Goal: Information Seeking & Learning: Learn about a topic

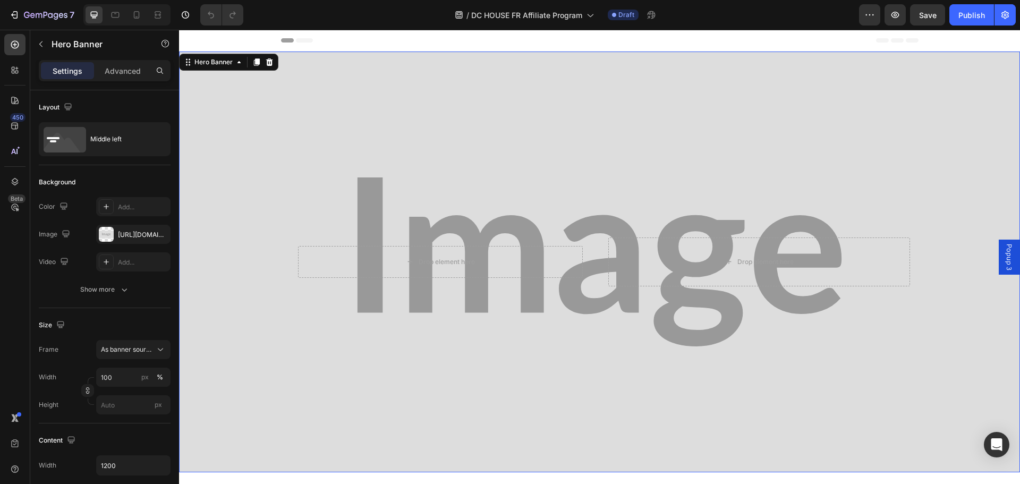
click at [468, 141] on div "Background Image" at bounding box center [599, 262] width 841 height 421
click at [234, 110] on div "Background Image" at bounding box center [599, 262] width 841 height 421
click at [126, 238] on div "[URL][DOMAIN_NAME]" at bounding box center [133, 235] width 31 height 10
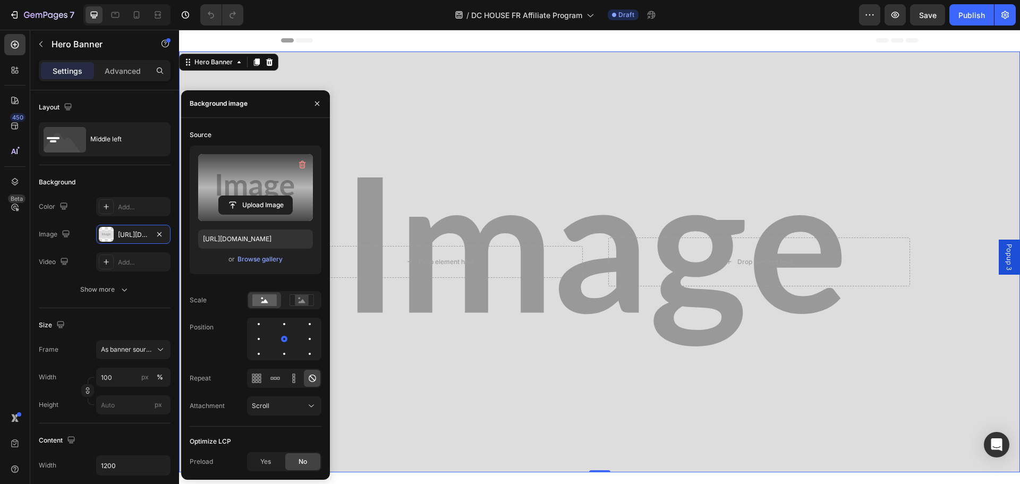
click at [259, 190] on label at bounding box center [255, 187] width 115 height 67
click at [259, 196] on input "file" at bounding box center [255, 205] width 73 height 18
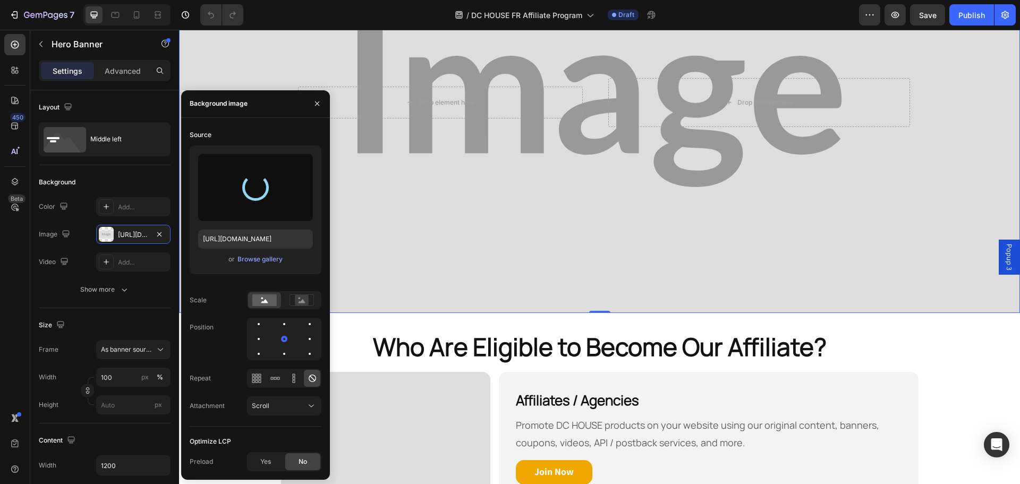
type input "[URL][DOMAIN_NAME]"
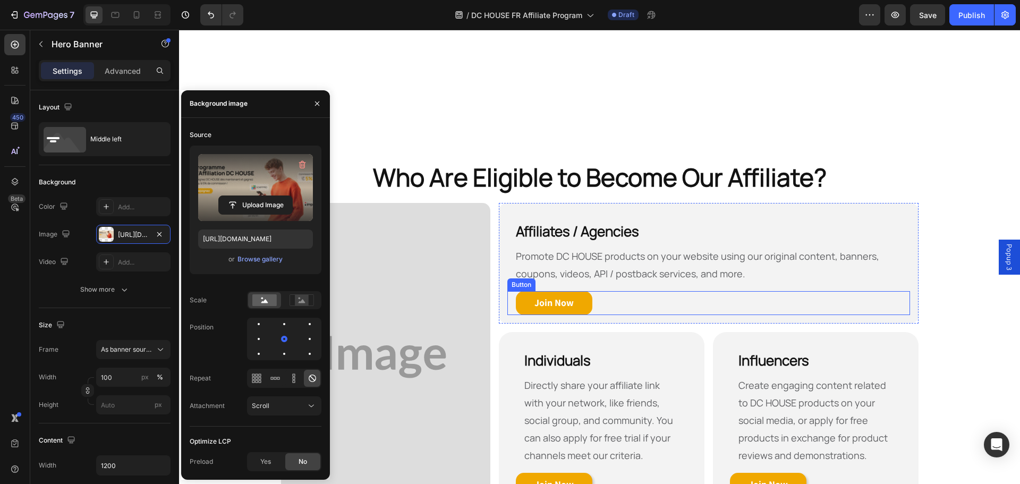
scroll to position [478, 0]
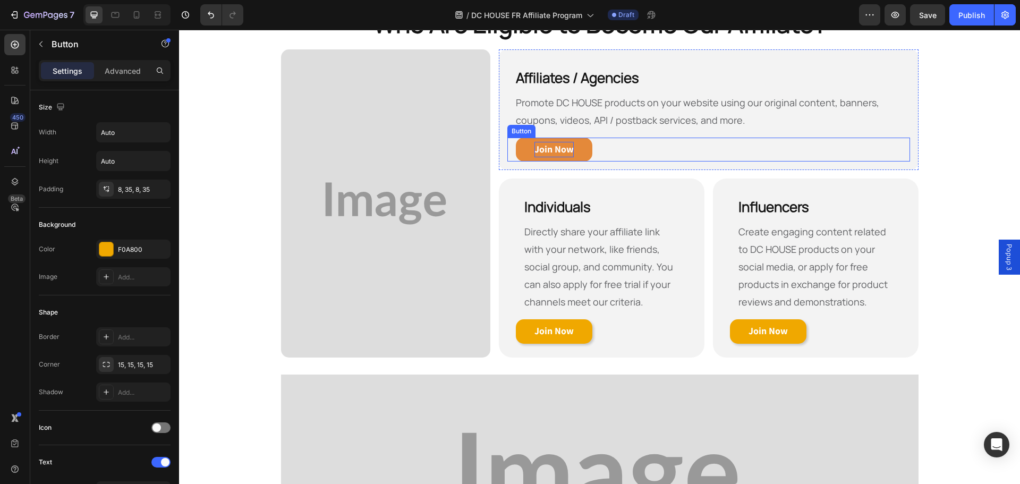
click at [547, 150] on strong "Join Now" at bounding box center [553, 149] width 39 height 12
click at [543, 149] on strong "Join Now" at bounding box center [553, 149] width 39 height 12
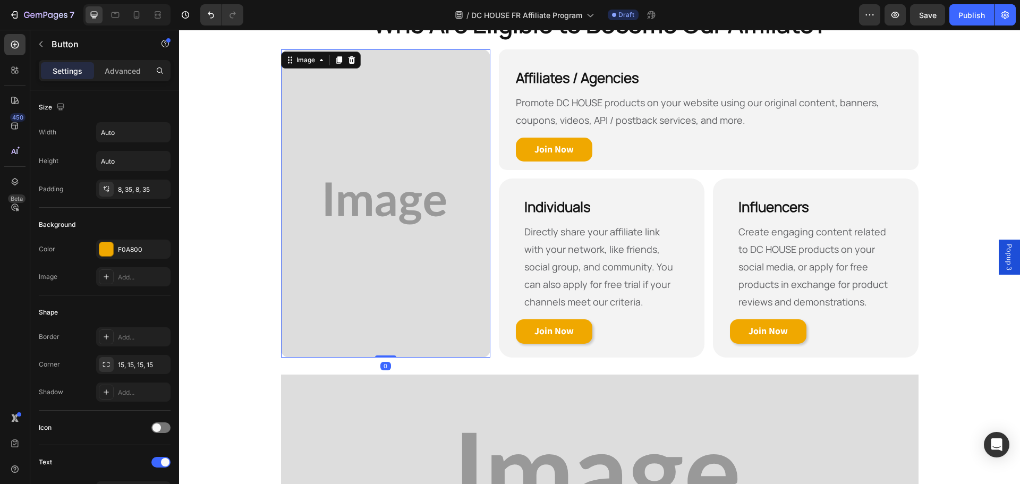
click at [421, 180] on img at bounding box center [386, 203] width 210 height 308
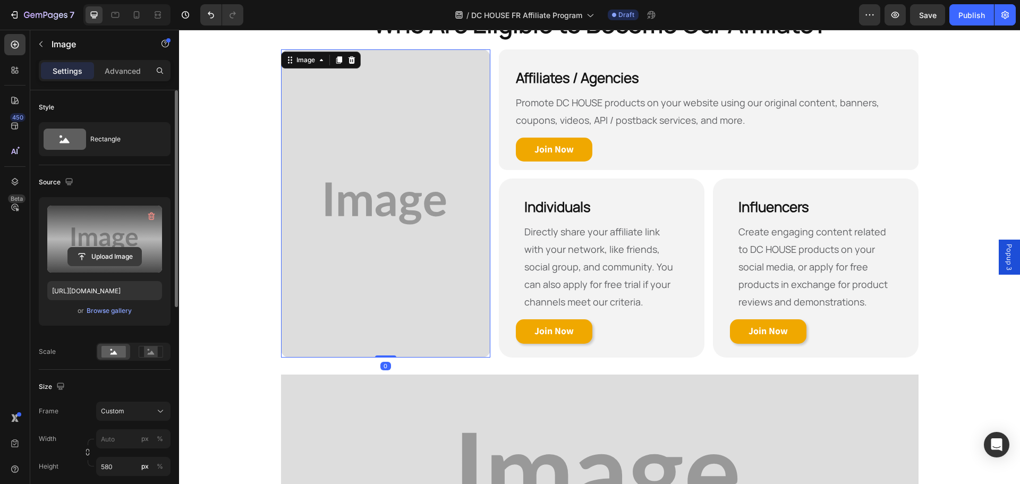
click at [110, 254] on input "file" at bounding box center [104, 256] width 73 height 18
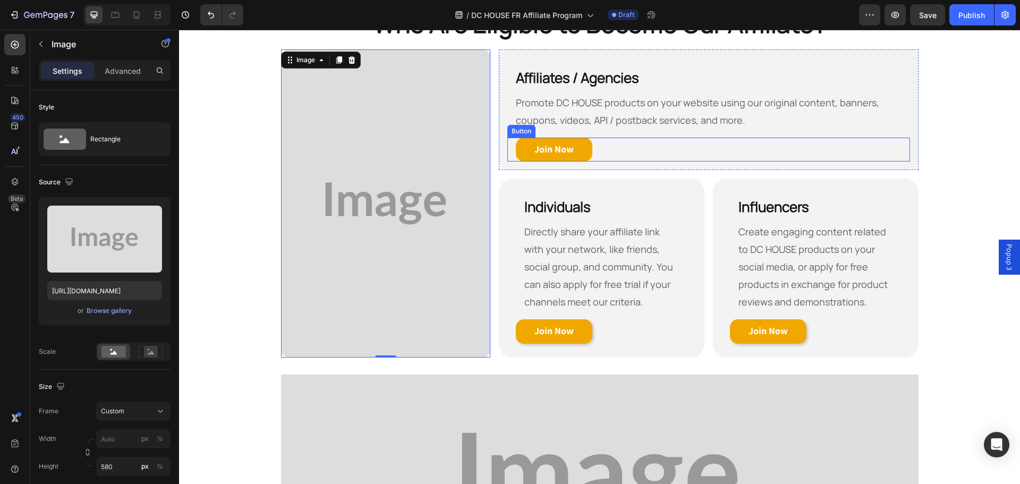
click at [662, 142] on div "Join Now Button" at bounding box center [708, 150] width 402 height 24
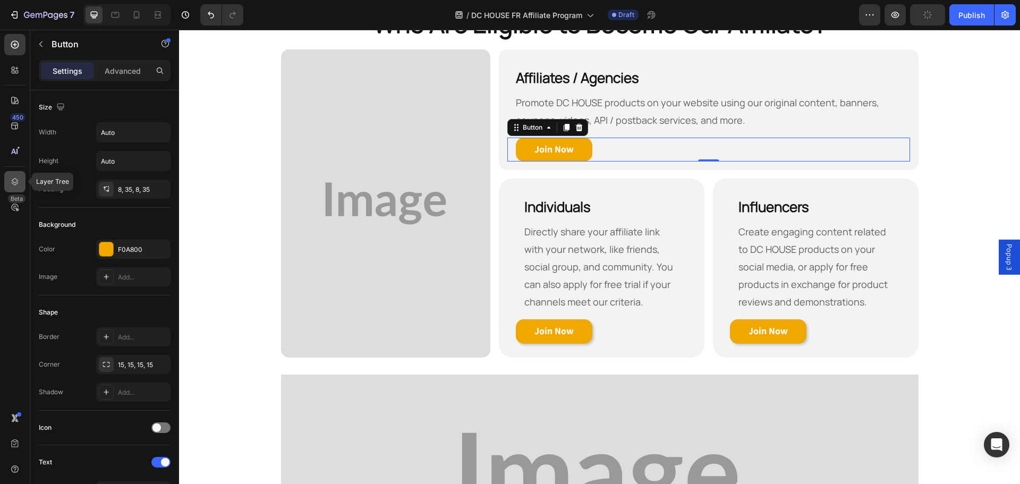
click at [11, 182] on icon at bounding box center [15, 181] width 11 height 11
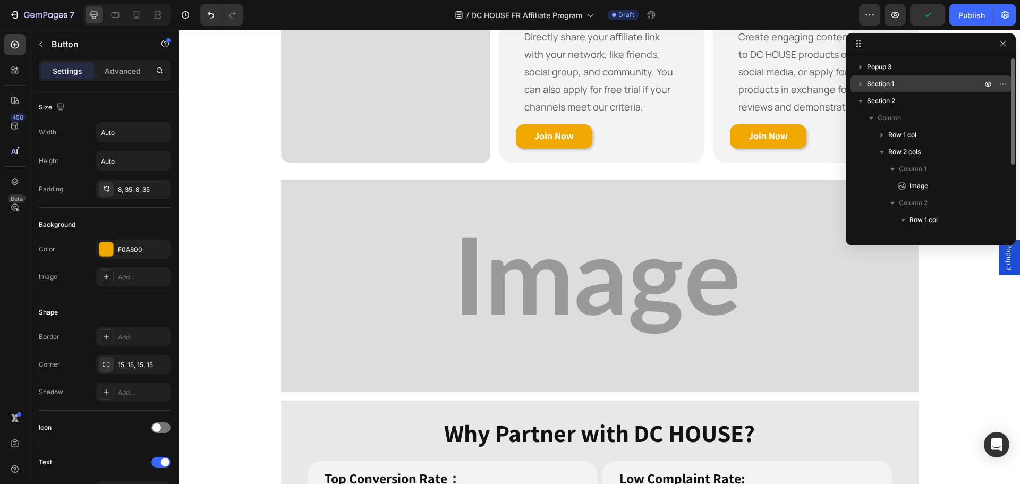
scroll to position [159, 0]
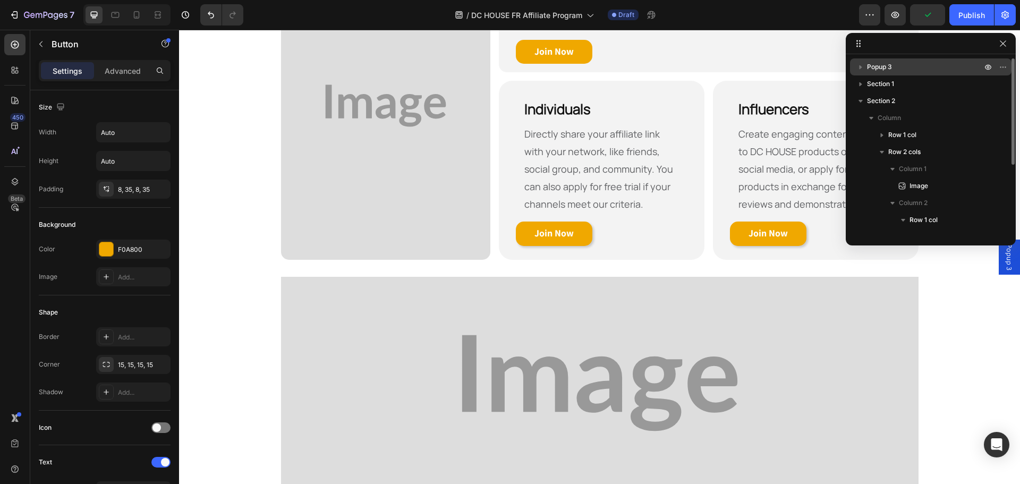
click at [901, 65] on p "Popup 3" at bounding box center [925, 67] width 117 height 11
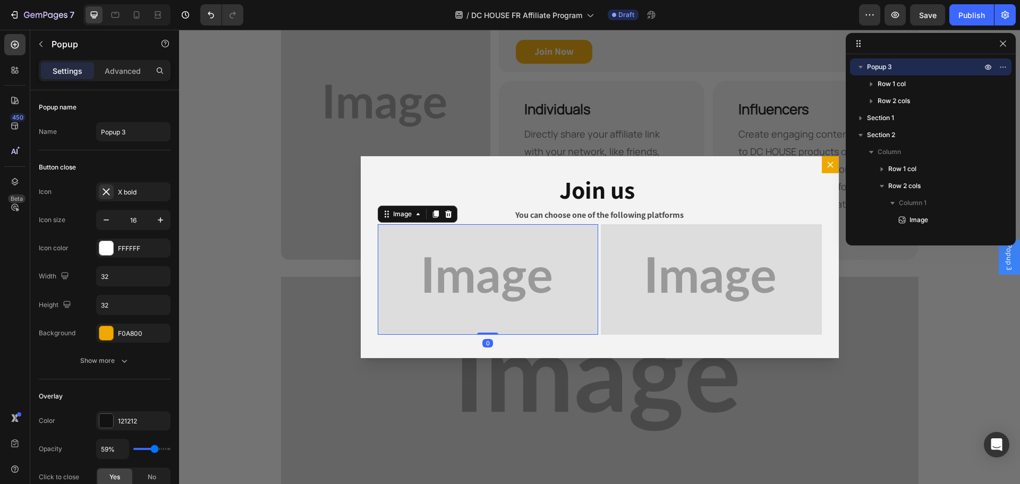
click at [528, 266] on img "Dialog body" at bounding box center [488, 279] width 221 height 110
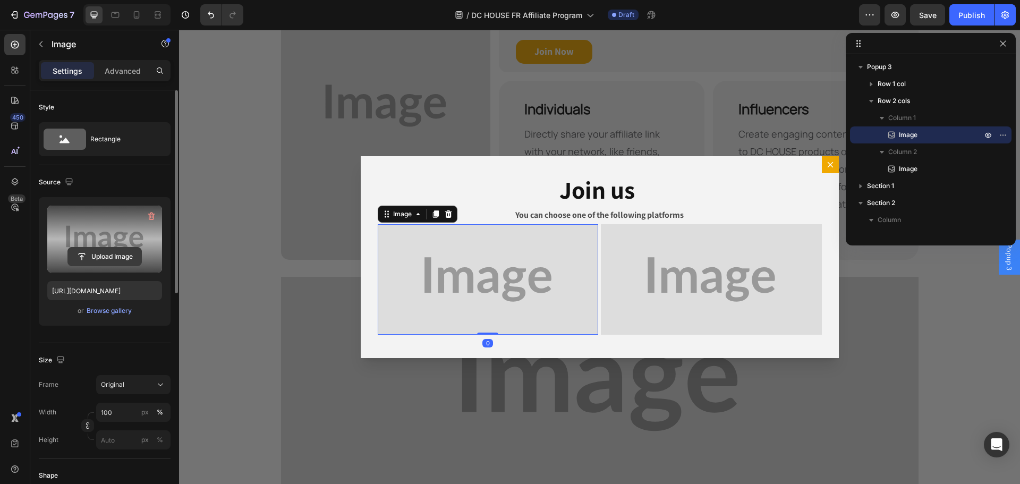
click at [104, 253] on input "file" at bounding box center [104, 256] width 73 height 18
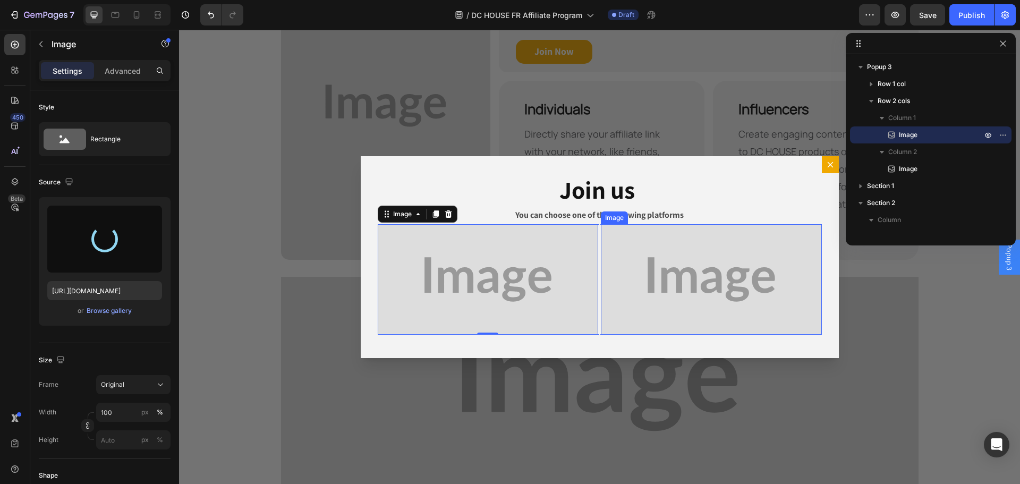
type input "[URL][DOMAIN_NAME]"
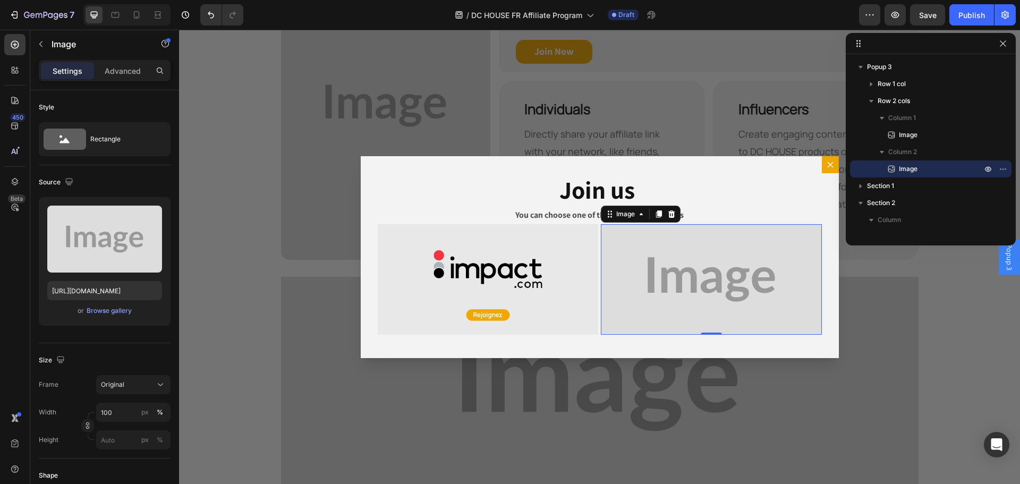
click at [667, 309] on img "Dialog body" at bounding box center [711, 279] width 221 height 110
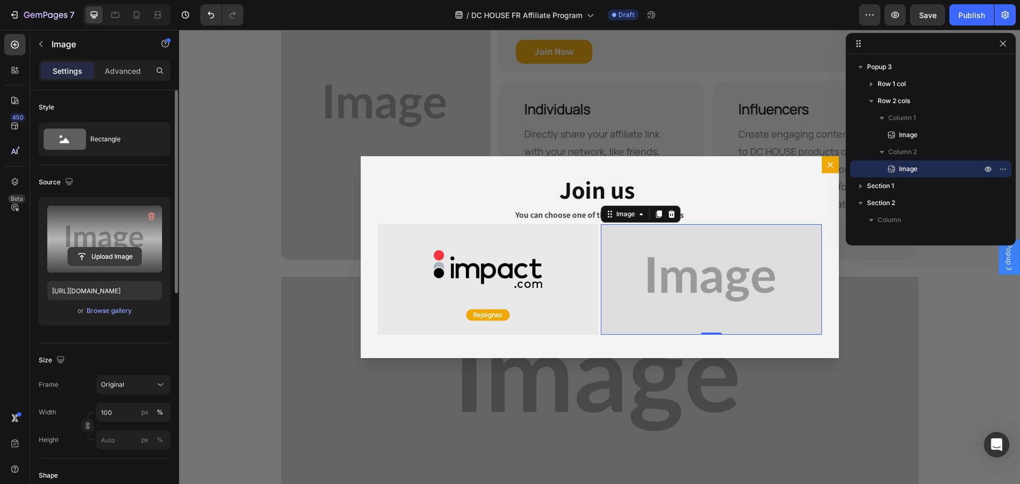
click at [117, 254] on input "file" at bounding box center [104, 256] width 73 height 18
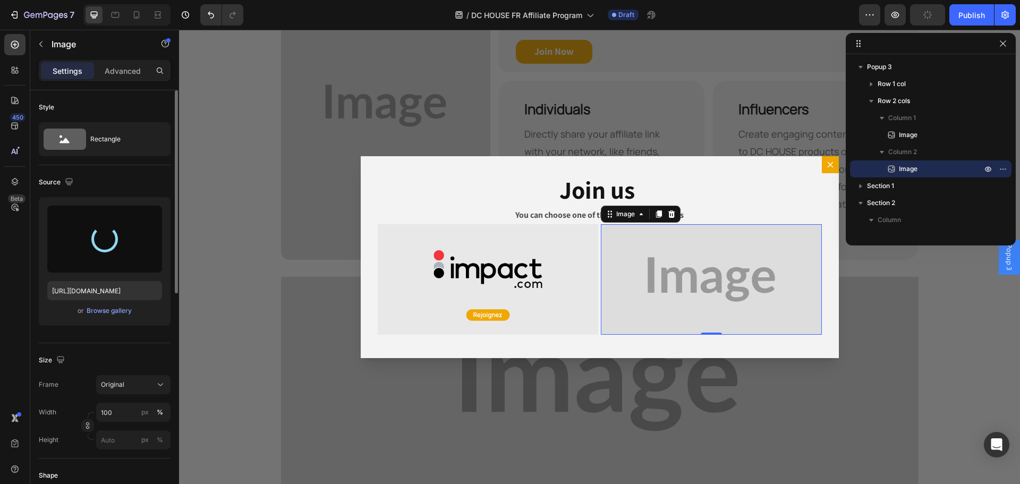
type input "[URL][DOMAIN_NAME]"
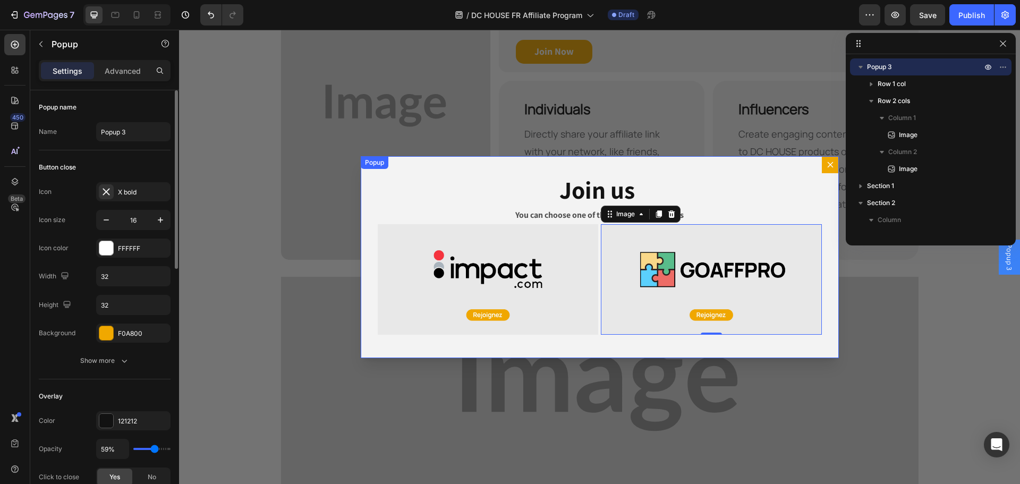
click at [827, 165] on icon "Dialog content" at bounding box center [830, 164] width 6 height 6
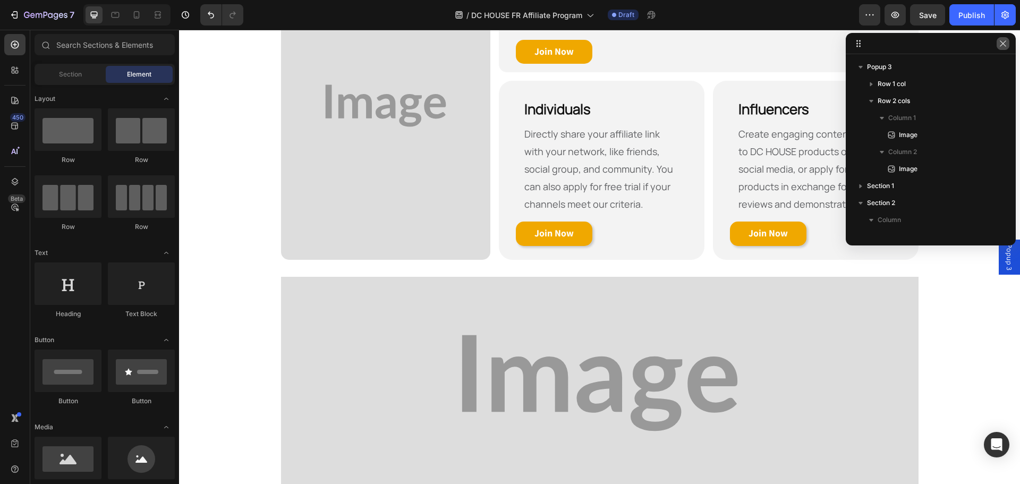
click at [1001, 46] on icon "button" at bounding box center [1002, 43] width 6 height 6
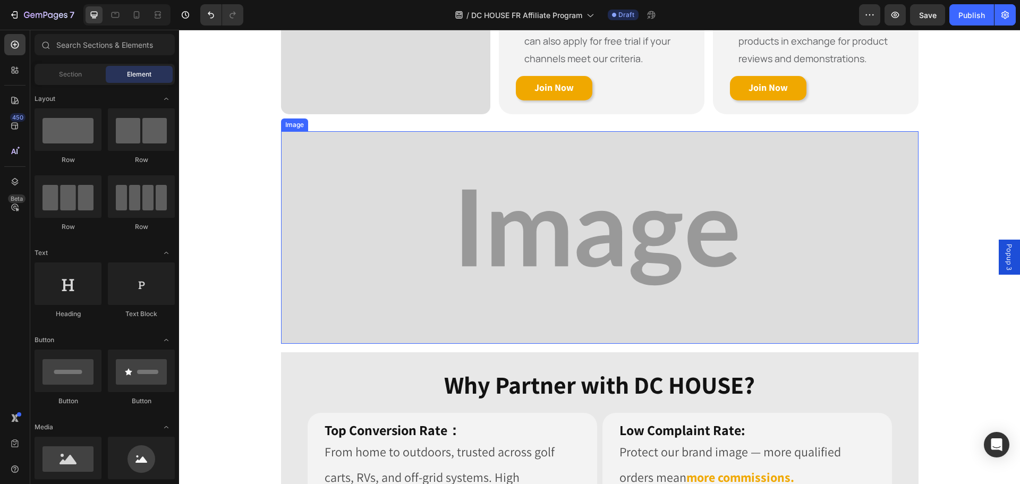
scroll to position [319, 0]
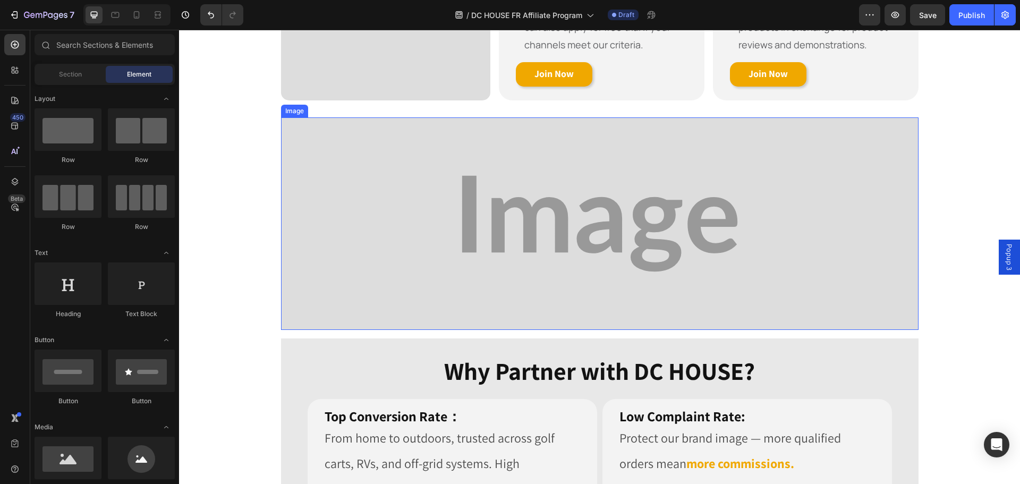
click at [643, 269] on img at bounding box center [599, 223] width 637 height 212
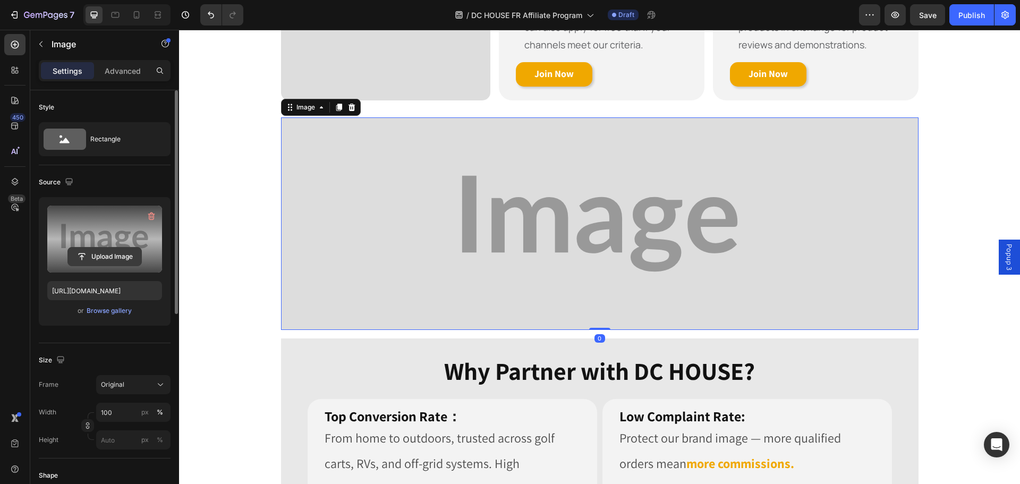
click at [107, 256] on input "file" at bounding box center [104, 256] width 73 height 18
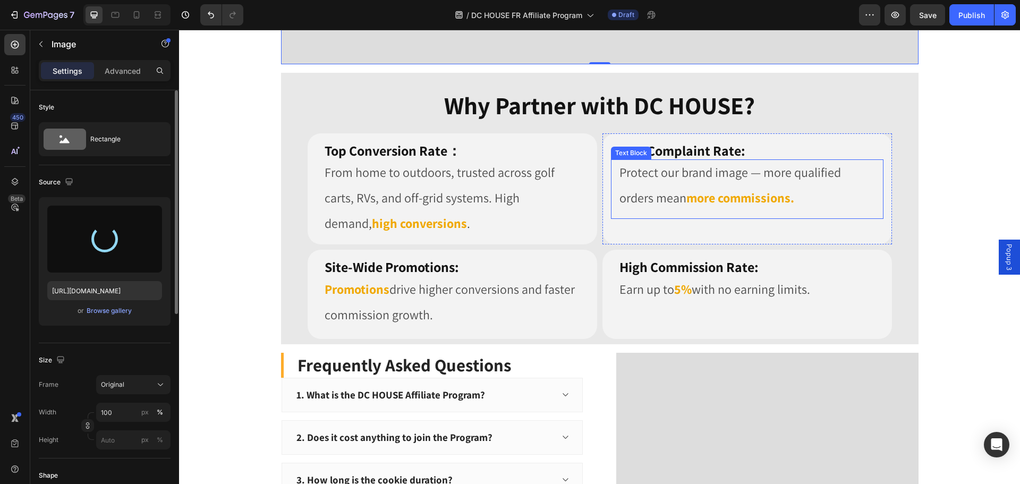
scroll to position [850, 0]
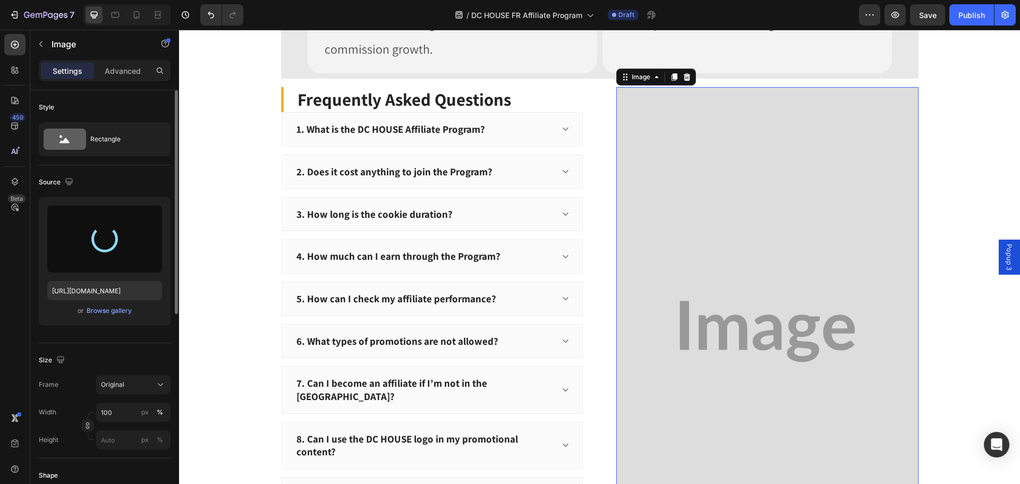
click at [755, 269] on img at bounding box center [767, 331] width 302 height 489
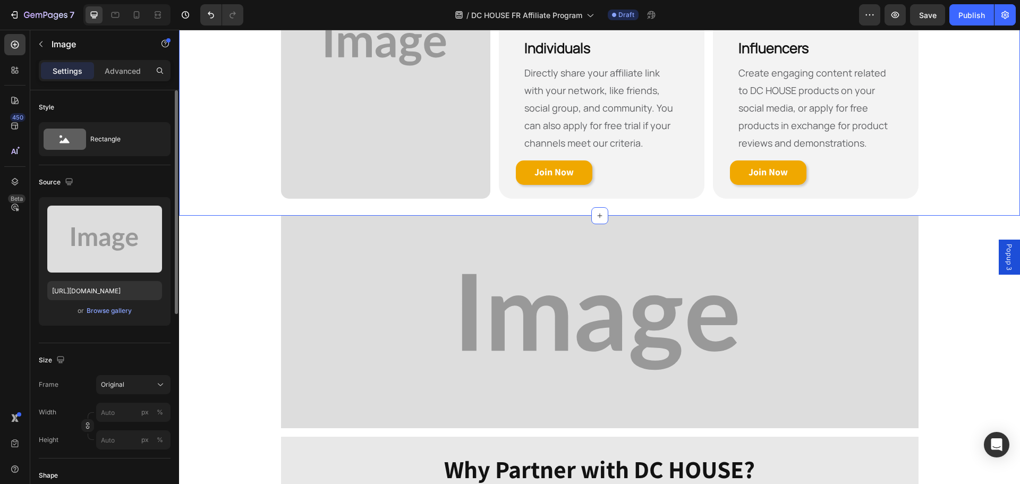
scroll to position [159, 0]
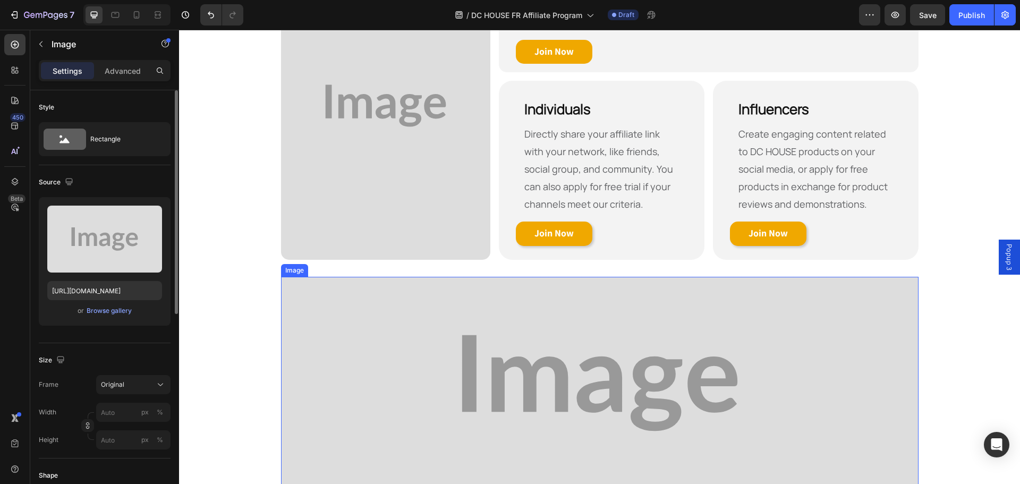
click at [551, 314] on img at bounding box center [599, 383] width 637 height 212
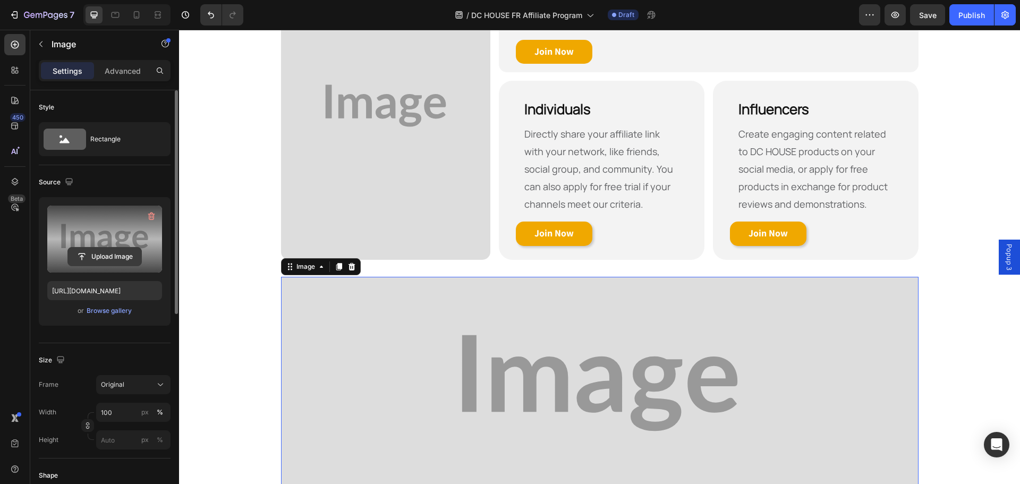
click at [85, 250] on input "file" at bounding box center [104, 256] width 73 height 18
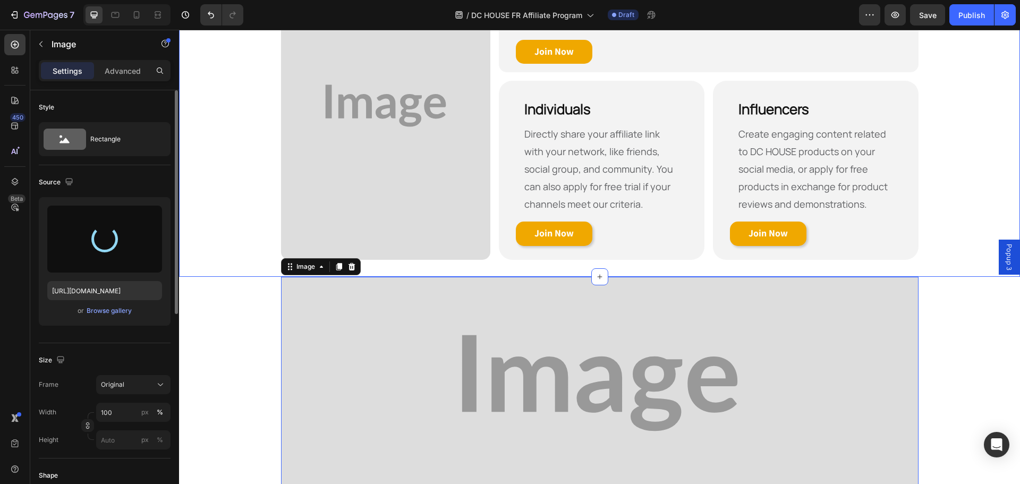
type input "[URL][DOMAIN_NAME]"
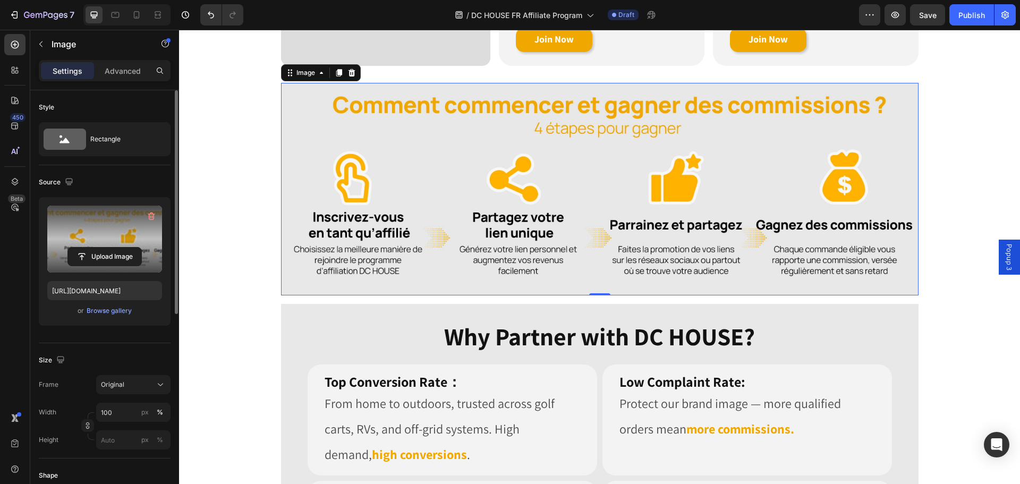
scroll to position [266, 0]
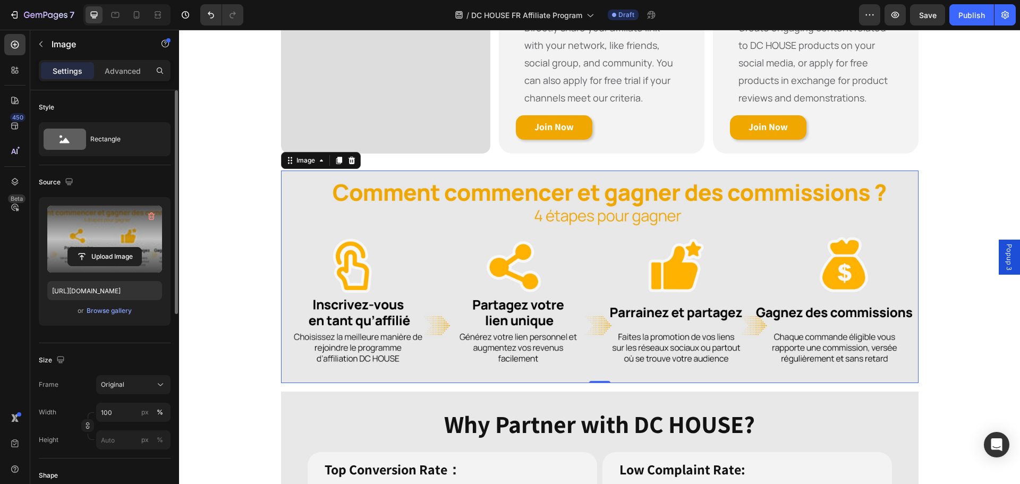
click at [603, 288] on img at bounding box center [599, 276] width 637 height 212
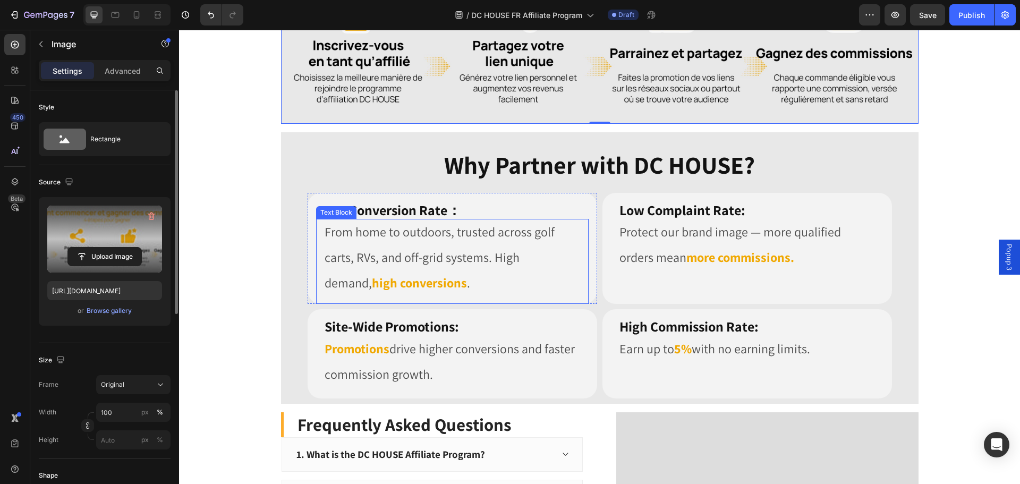
scroll to position [584, 0]
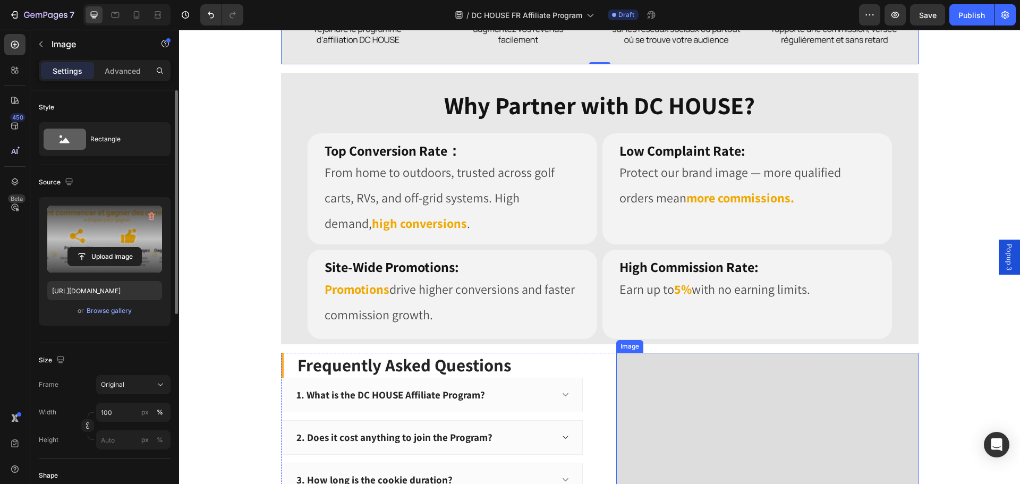
click at [124, 259] on input "file" at bounding box center [104, 256] width 73 height 18
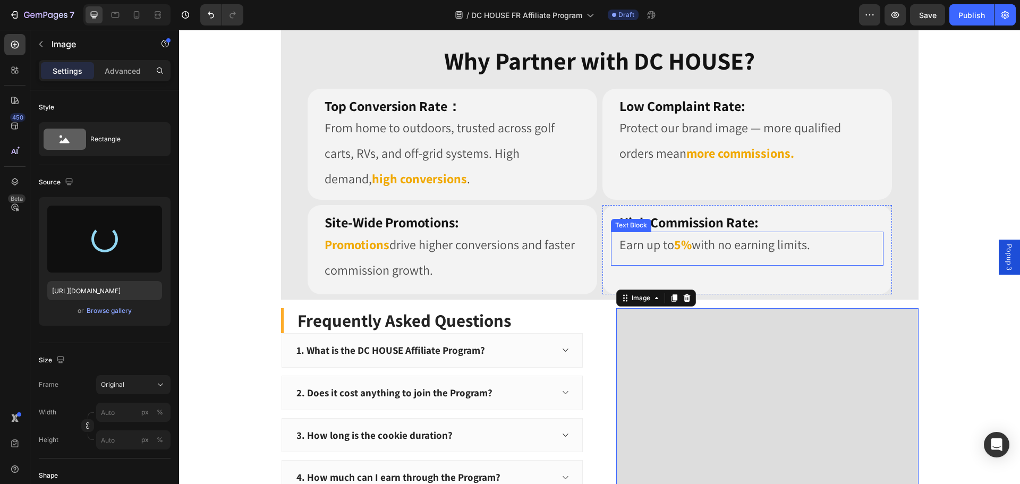
scroll to position [744, 0]
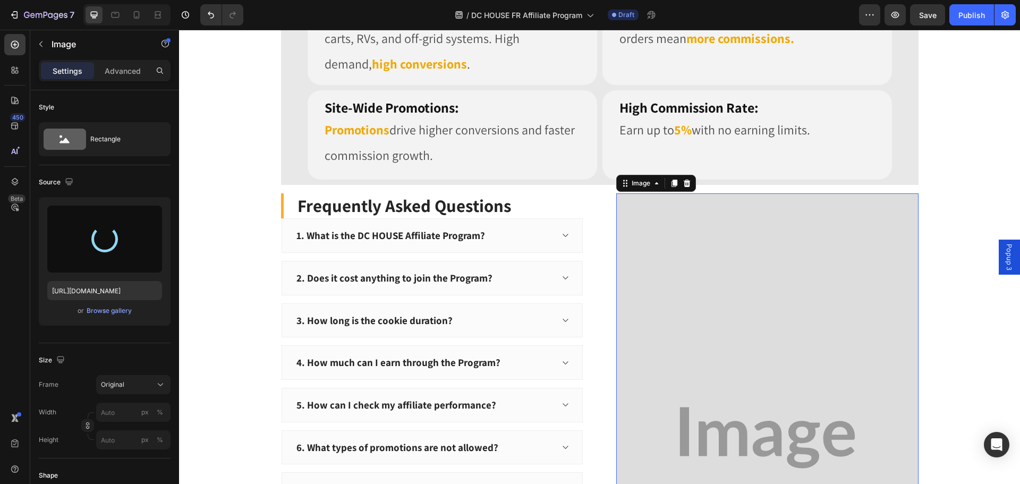
type input "[URL][DOMAIN_NAME]"
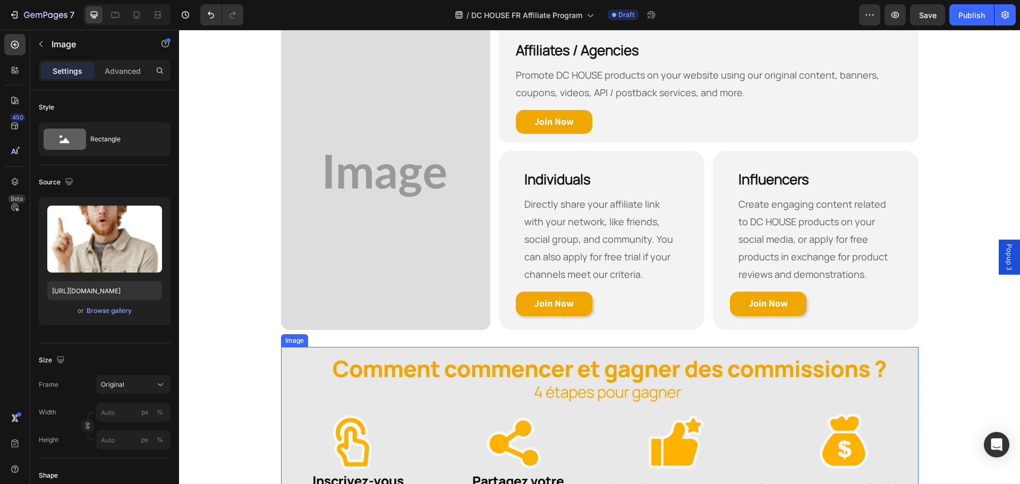
scroll to position [502, 0]
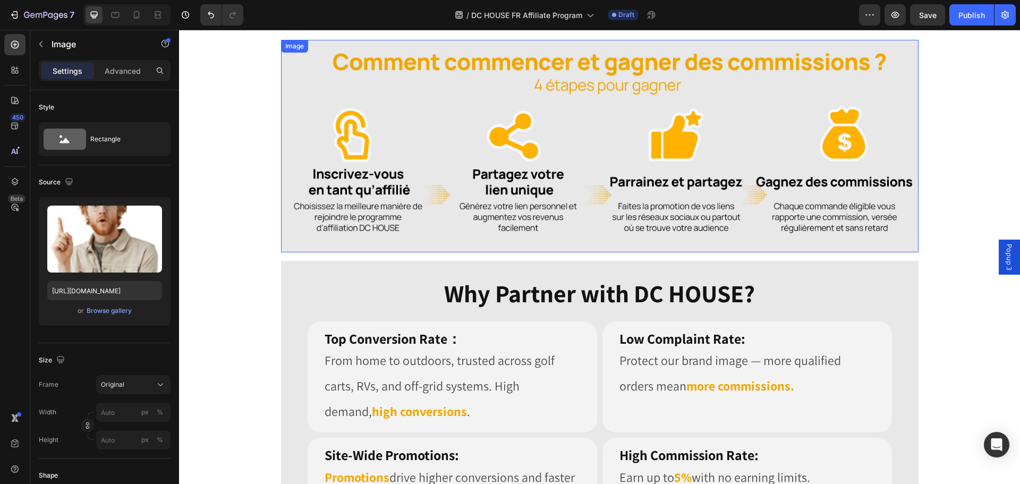
click at [423, 204] on img at bounding box center [599, 146] width 637 height 212
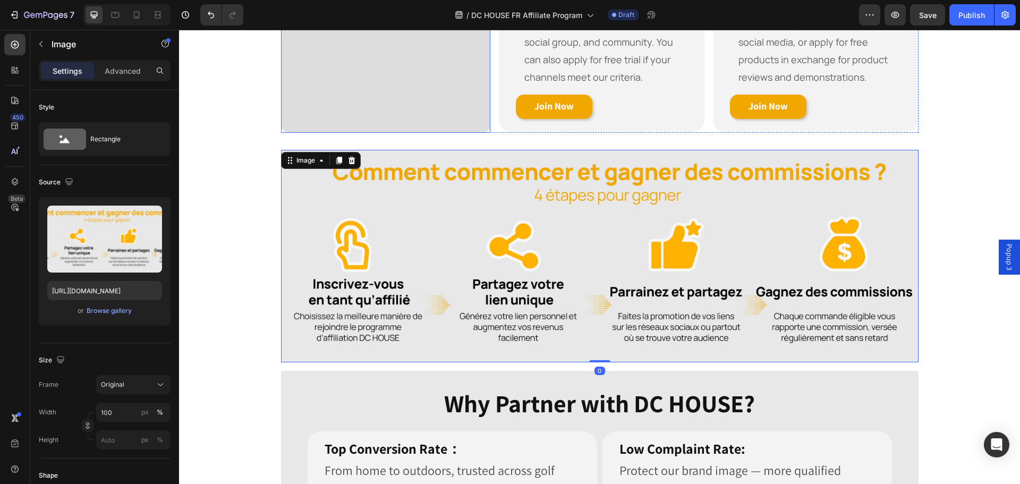
scroll to position [184, 0]
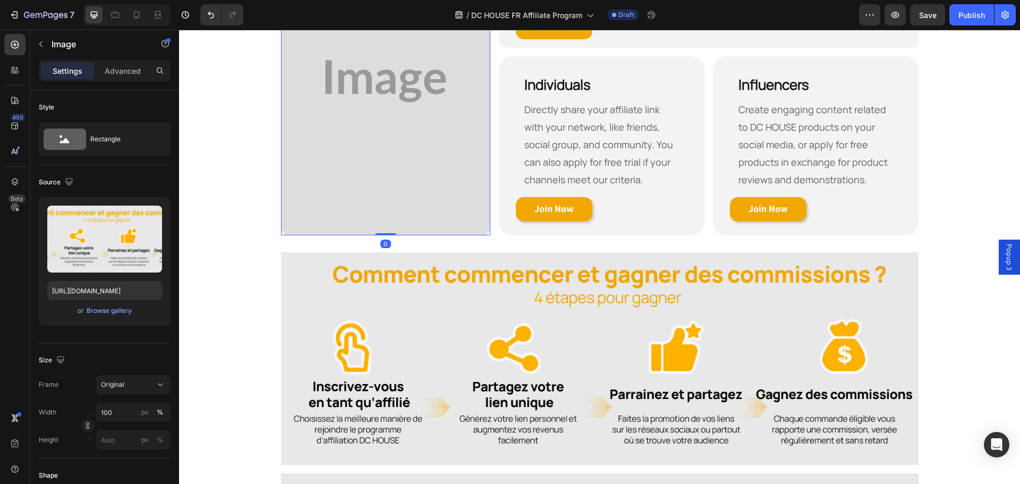
click at [413, 175] on img at bounding box center [386, 81] width 210 height 308
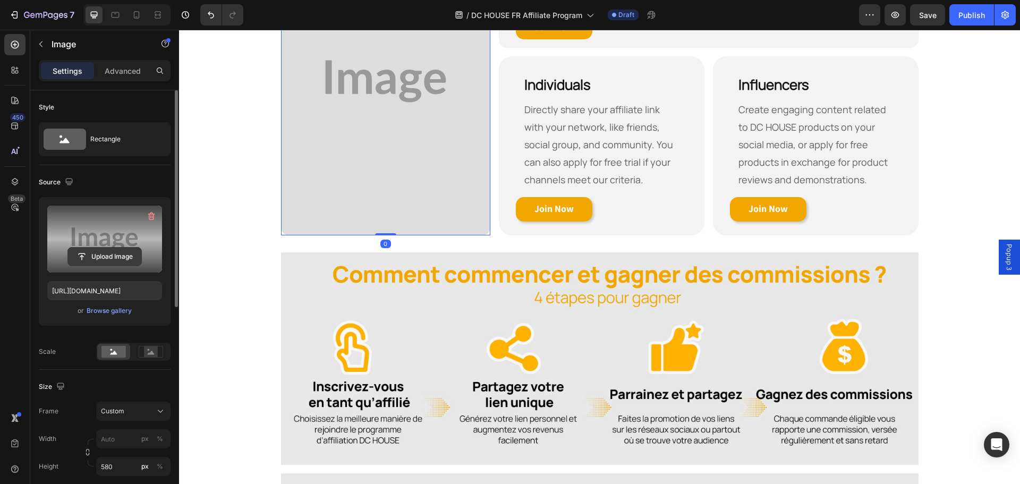
click at [121, 264] on input "file" at bounding box center [104, 256] width 73 height 18
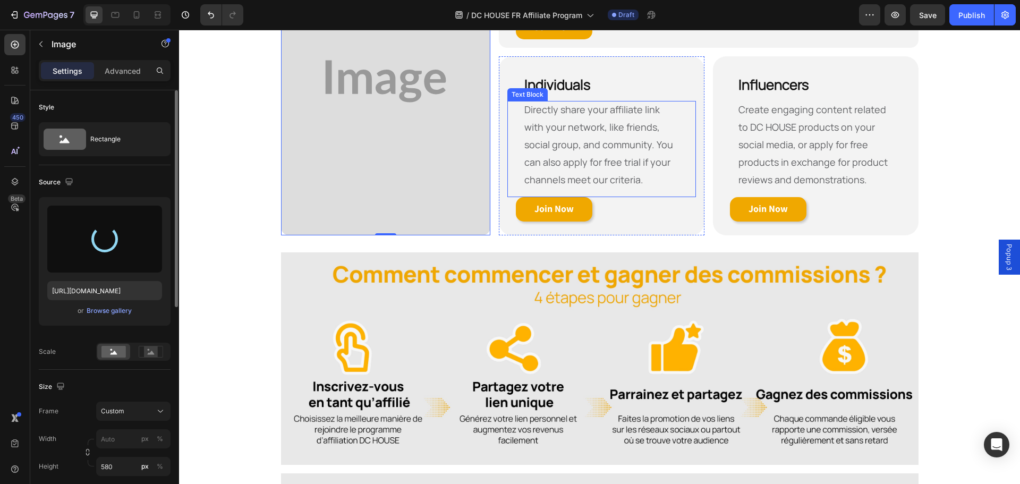
type input "[URL][DOMAIN_NAME]"
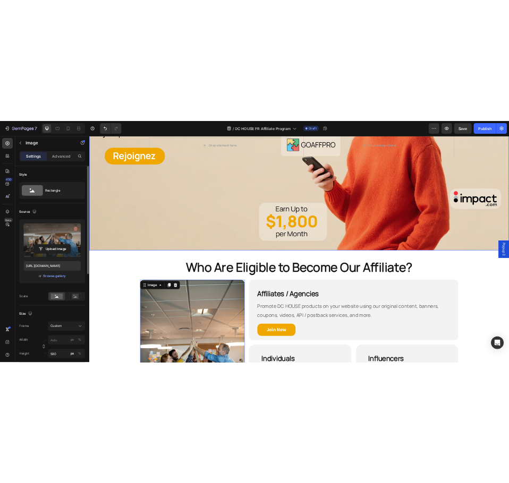
scroll to position [425, 0]
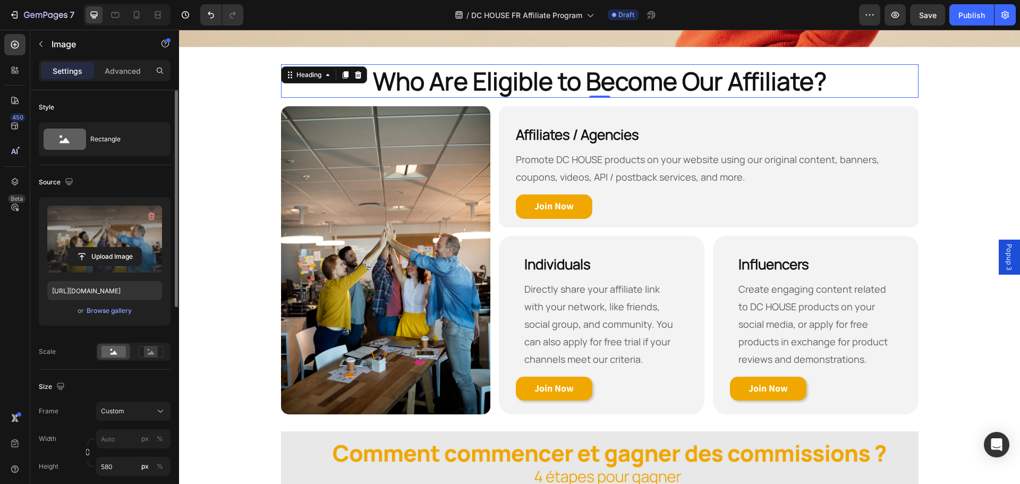
click at [619, 78] on span "Who Are Eligible to Become Our Affiliate?" at bounding box center [600, 80] width 454 height 33
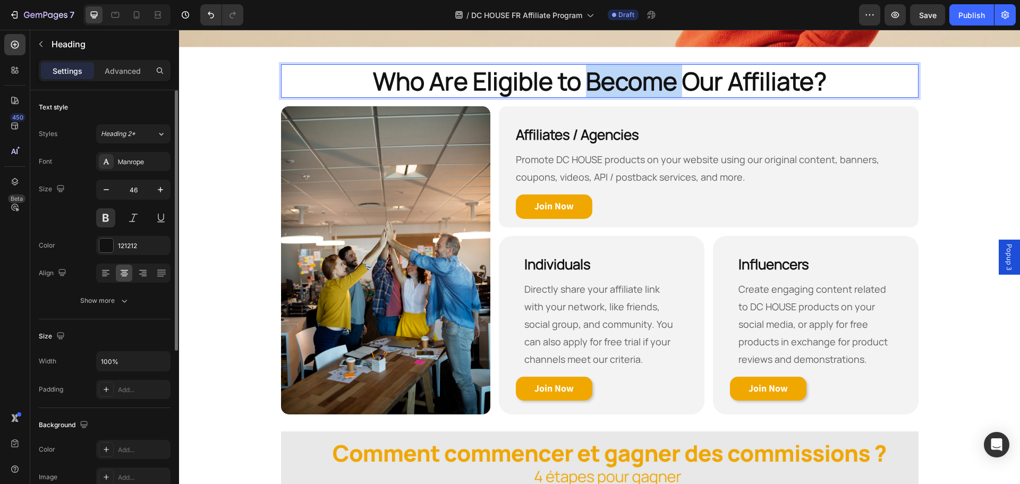
click at [619, 78] on span "Who Are Eligible to Become Our Affiliate?" at bounding box center [600, 80] width 454 height 33
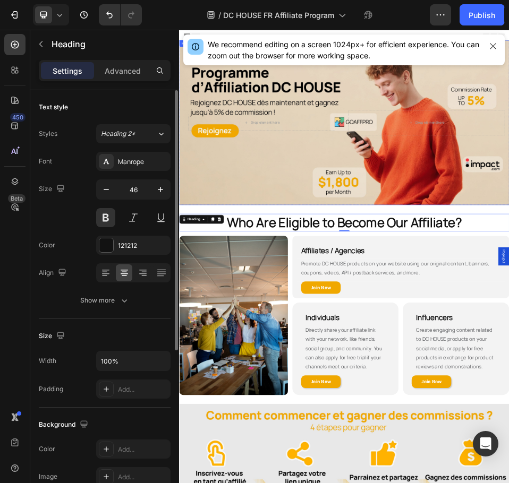
scroll to position [0, 0]
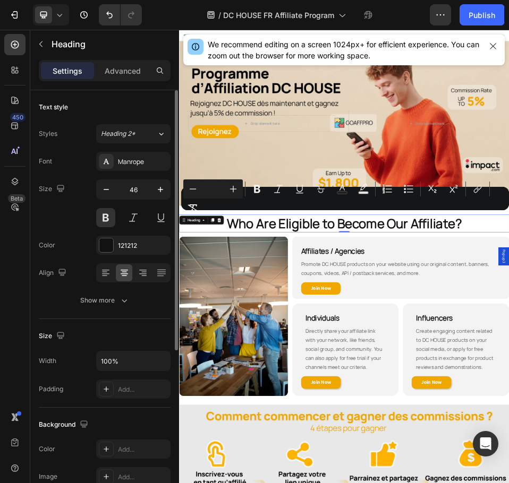
click at [742, 401] on p "Who Are Eligible to Become Our Affiliate?" at bounding box center [497, 404] width 635 height 32
click at [659, 404] on span "Who Are Eligible to Become Our Affiliate?" at bounding box center [498, 403] width 454 height 33
click at [651, 397] on span "Who Are Eligible to Become Our Affiliate?" at bounding box center [498, 403] width 454 height 33
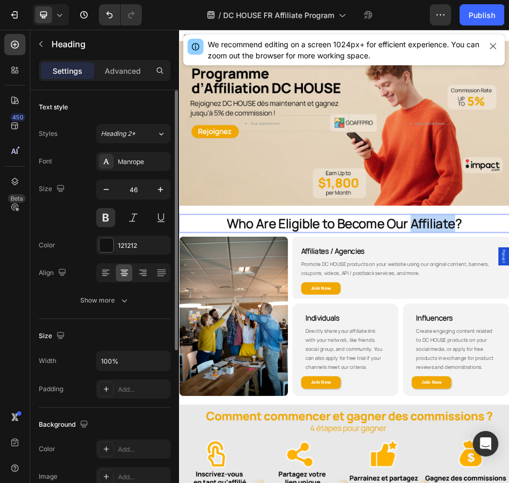
click at [651, 397] on span "Who Are Eligible to Become Our Affiliate?" at bounding box center [498, 403] width 454 height 33
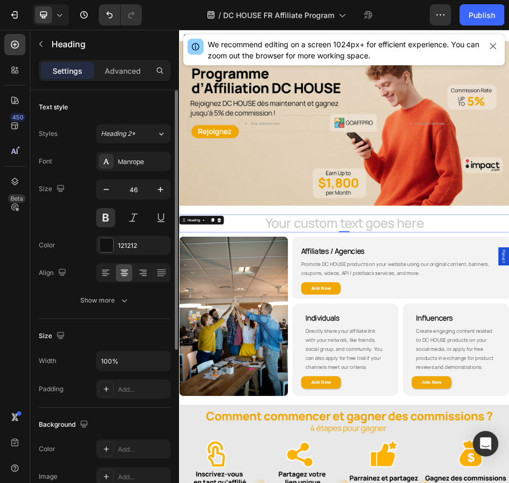
click at [464, 392] on p "Rich Text Editor. Editing area: main" at bounding box center [497, 404] width 635 height 32
click at [464, 392] on h2 "Rich Text Editor. Editing area: main" at bounding box center [497, 404] width 637 height 34
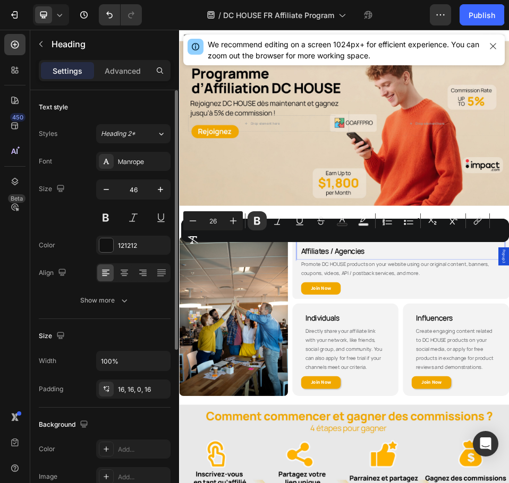
click at [374, 245] on div "Minus 26 Plus Bold Italic Underline Strikethrough Text Color Text Background Co…" at bounding box center [344, 230] width 323 height 38
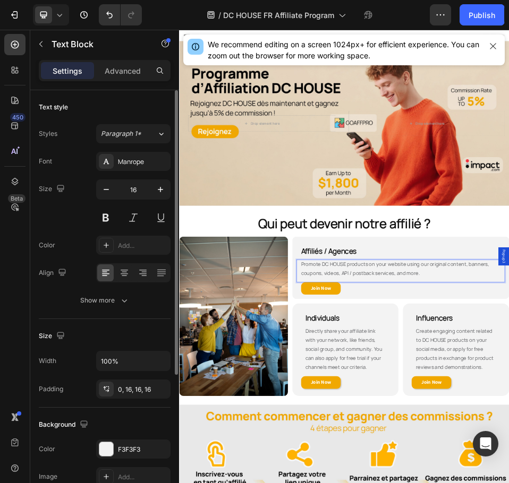
drag, startPoint x: 659, startPoint y: 493, endPoint x: 647, endPoint y: 498, distance: 12.9
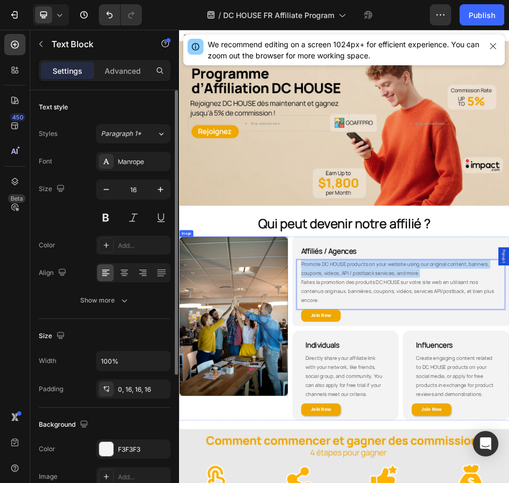
drag, startPoint x: 650, startPoint y: 498, endPoint x: 380, endPoint y: 469, distance: 271.3
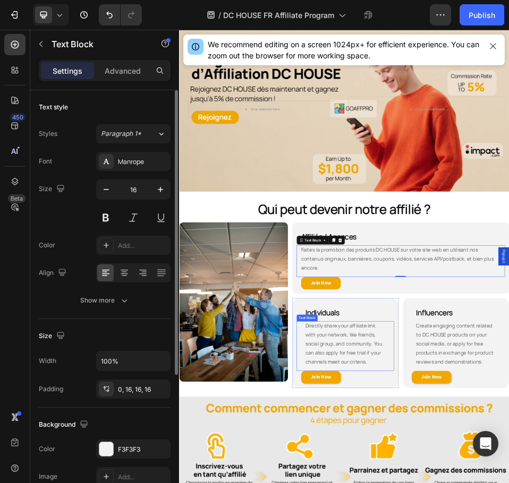
scroll to position [53, 0]
